Goal: Information Seeking & Learning: Learn about a topic

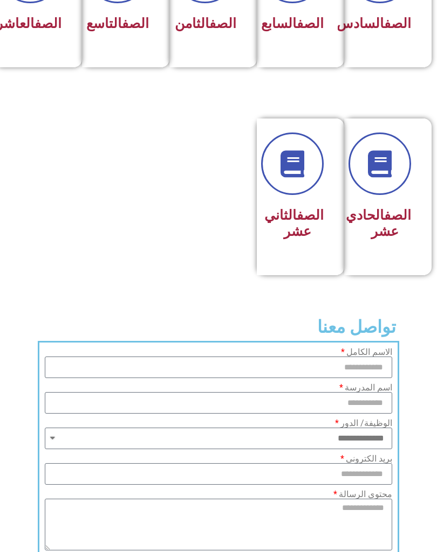
scroll to position [589, 0]
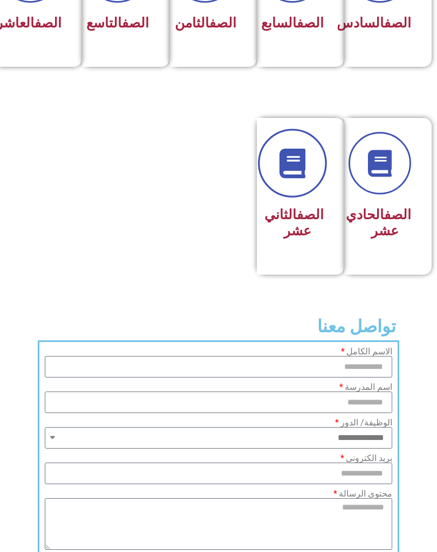
click at [307, 186] on link at bounding box center [292, 163] width 69 height 69
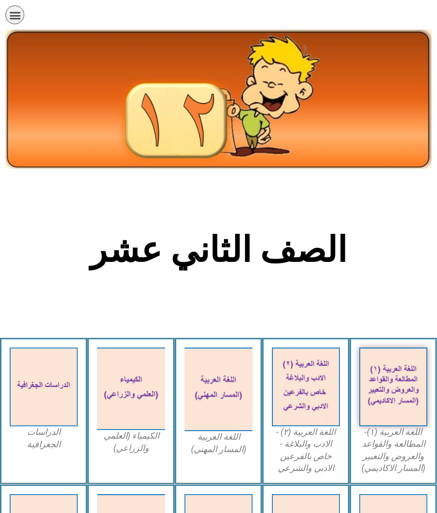
scroll to position [43, 0]
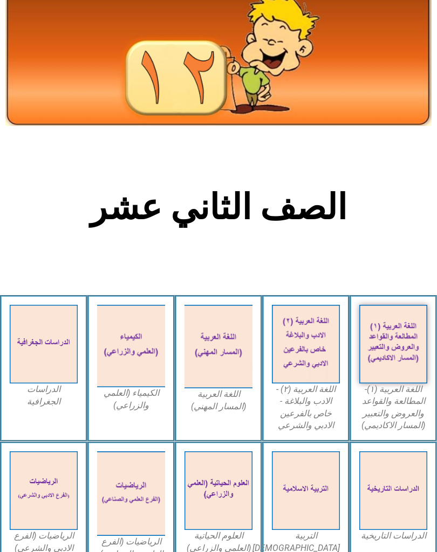
click at [391, 341] on img at bounding box center [393, 344] width 68 height 79
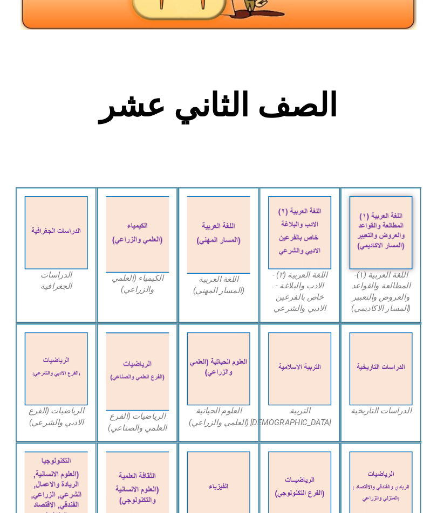
scroll to position [142, 0]
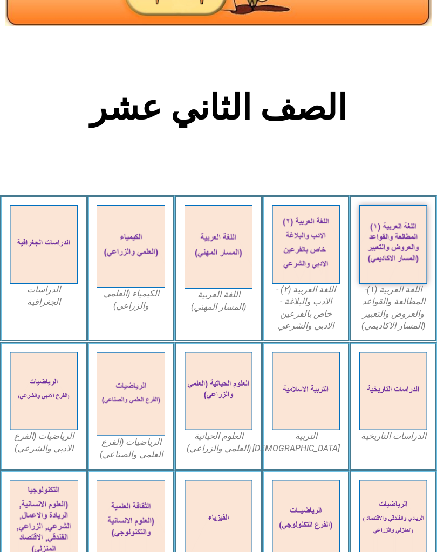
click at [411, 268] on img at bounding box center [393, 244] width 68 height 79
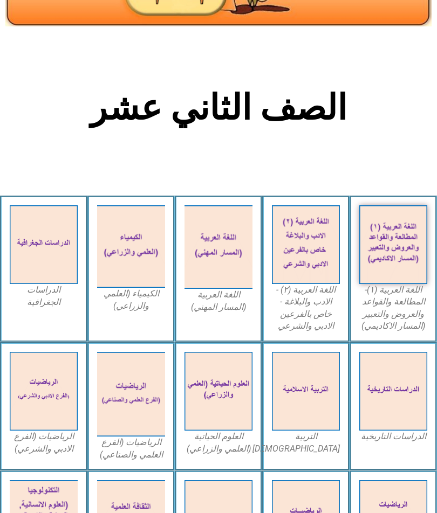
click at [316, 258] on img at bounding box center [306, 244] width 68 height 79
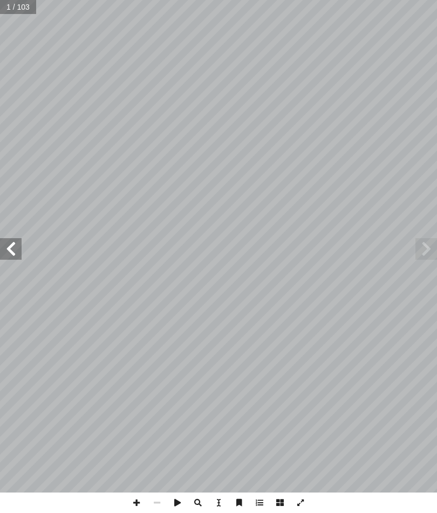
click at [18, 250] on span at bounding box center [11, 249] width 22 height 22
click at [9, 243] on span at bounding box center [11, 249] width 22 height 22
click at [17, 252] on span at bounding box center [11, 249] width 22 height 22
click at [18, 248] on span at bounding box center [11, 249] width 22 height 22
click at [17, 249] on span at bounding box center [11, 249] width 22 height 22
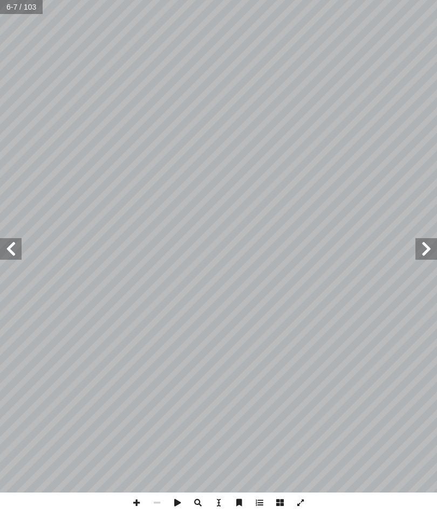
click at [4, 240] on span at bounding box center [11, 249] width 22 height 22
click at [430, 248] on span at bounding box center [426, 249] width 22 height 22
click at [19, 252] on span at bounding box center [11, 249] width 22 height 22
click at [7, 245] on span at bounding box center [11, 249] width 22 height 22
click at [16, 255] on span at bounding box center [11, 249] width 22 height 22
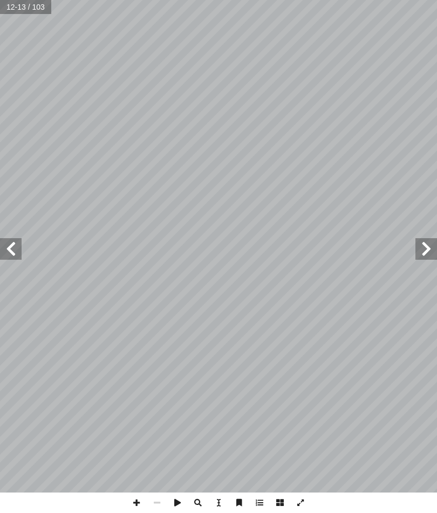
click at [9, 238] on span at bounding box center [11, 249] width 22 height 22
click at [12, 245] on span at bounding box center [11, 249] width 22 height 22
click at [13, 254] on span at bounding box center [11, 249] width 22 height 22
click at [15, 11] on input "text" at bounding box center [22, 7] width 44 height 14
type input "**"
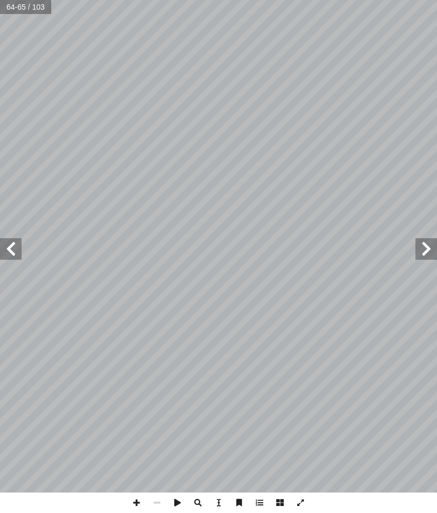
click at [11, 258] on span at bounding box center [11, 249] width 22 height 22
click at [15, 252] on span at bounding box center [11, 249] width 22 height 22
click at [429, 259] on span at bounding box center [426, 249] width 22 height 22
click at [420, 251] on span at bounding box center [426, 249] width 22 height 22
click at [8, 247] on span at bounding box center [11, 249] width 22 height 22
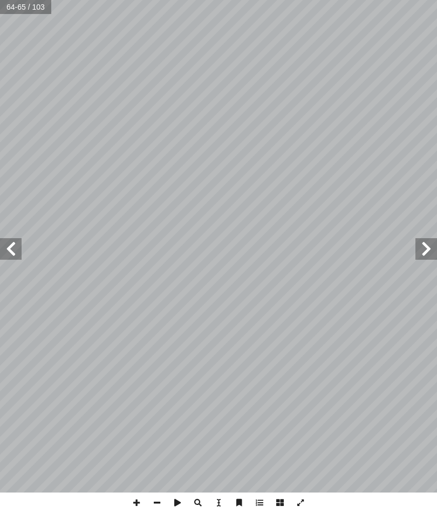
click at [9, 247] on span at bounding box center [11, 249] width 22 height 22
